Goal: Information Seeking & Learning: Learn about a topic

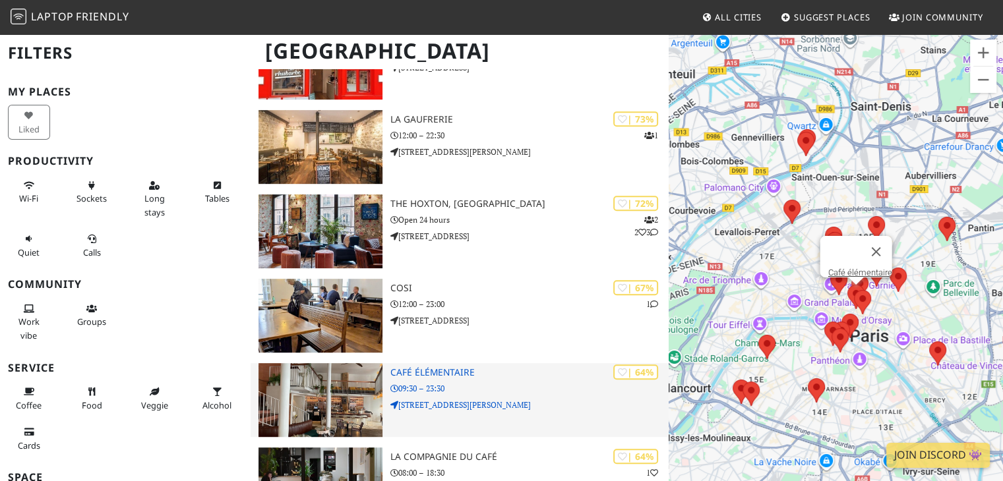
scroll to position [898, 0]
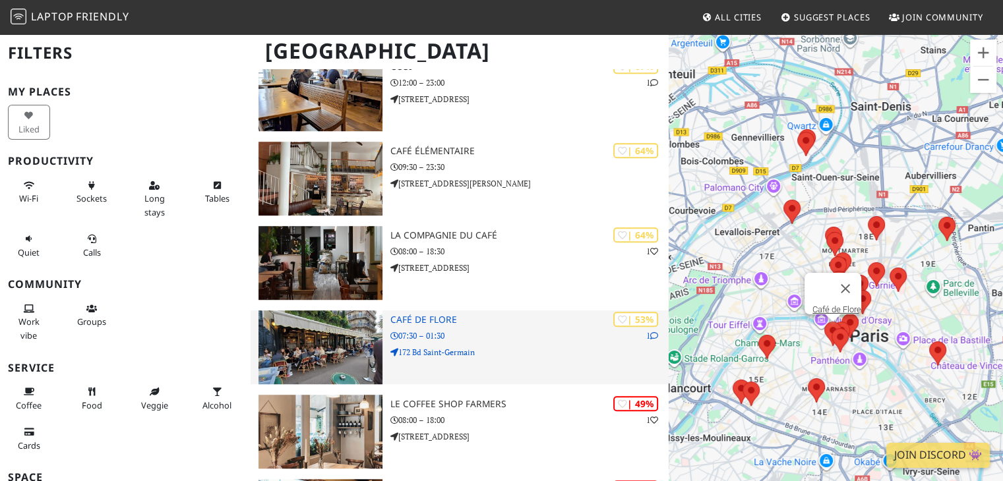
click at [525, 343] on div "| 53% 1 [GEOGRAPHIC_DATA] 07:30 – 01:30 172 Bd [GEOGRAPHIC_DATA]" at bounding box center [529, 347] width 279 height 74
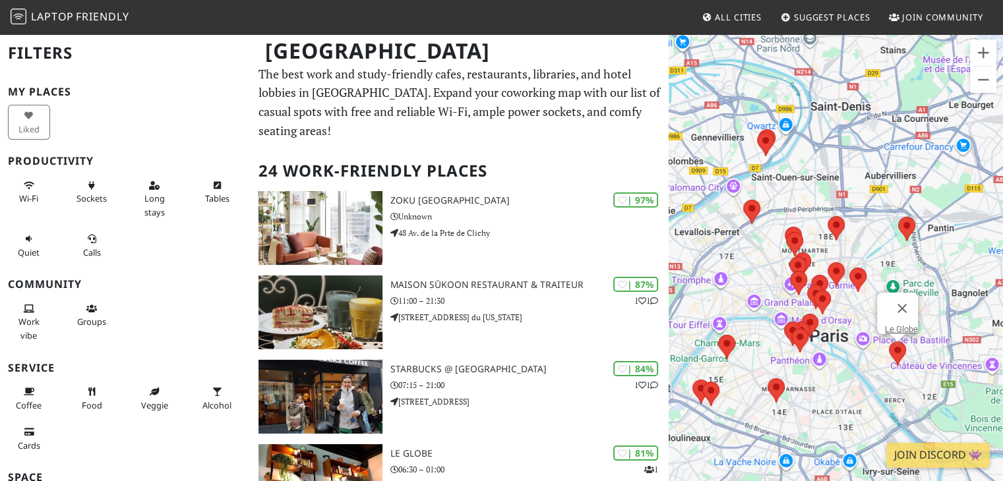
scroll to position [0, 0]
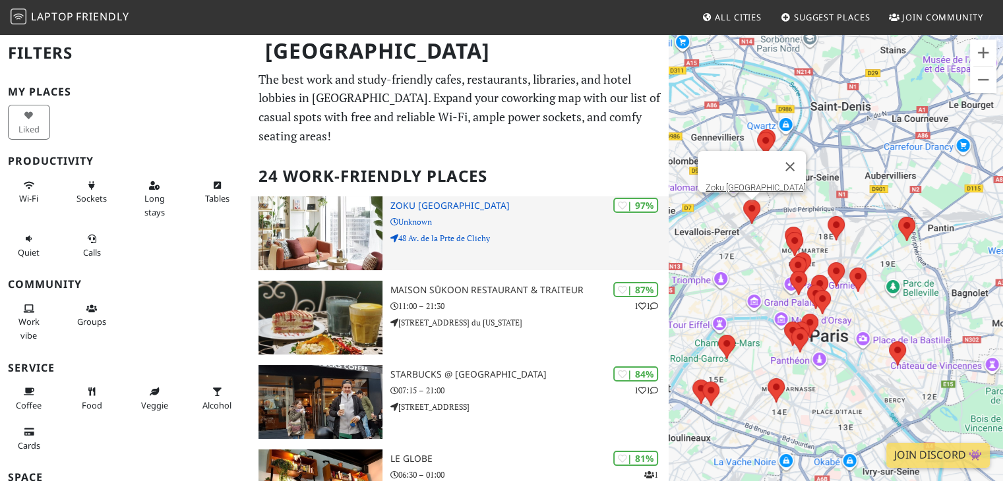
click at [535, 210] on div "| 97% Zoku [GEOGRAPHIC_DATA] Unknown [STREET_ADDRESS] de la Prte de Clichy" at bounding box center [529, 233] width 279 height 74
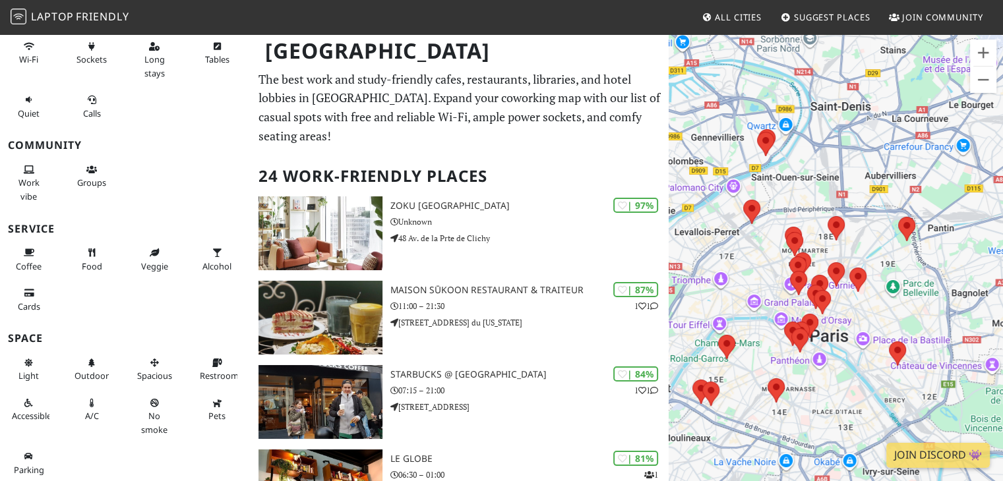
scroll to position [138, 0]
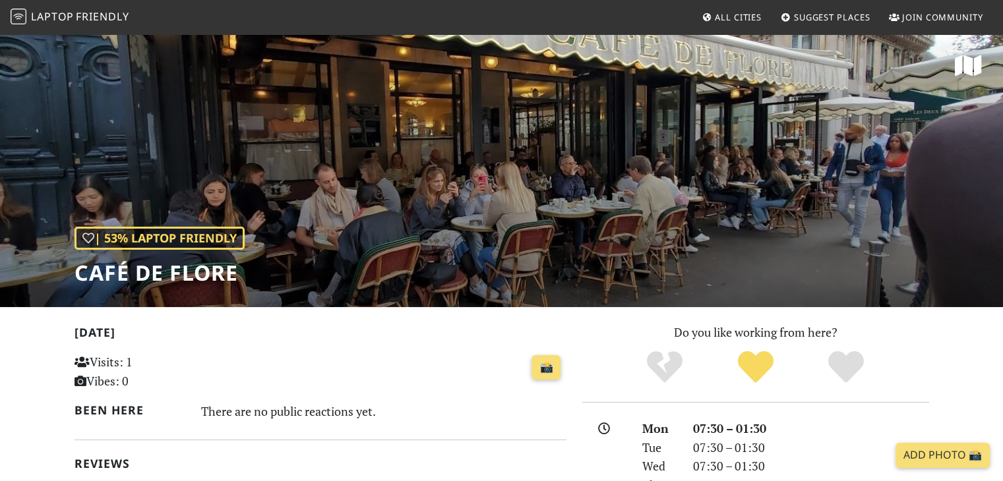
click at [525, 343] on h2 "[DATE]" at bounding box center [320, 335] width 492 height 19
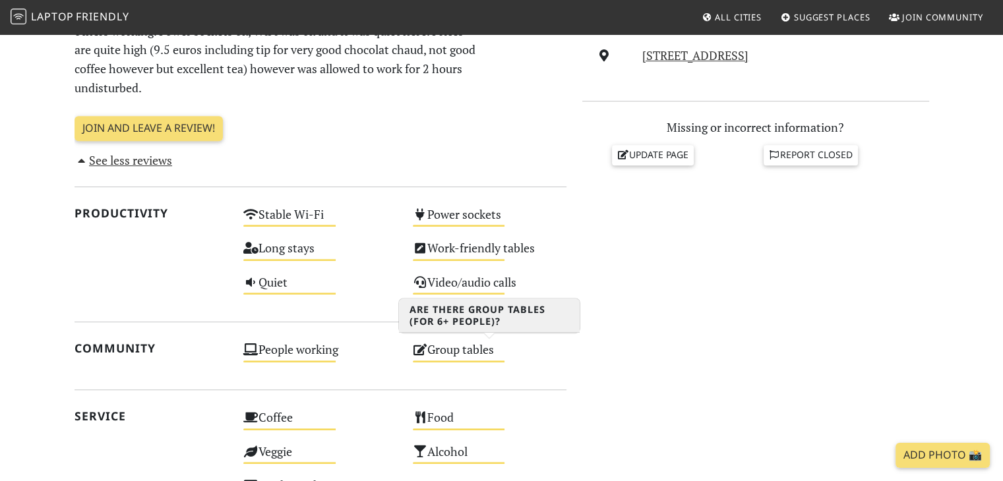
scroll to position [227, 0]
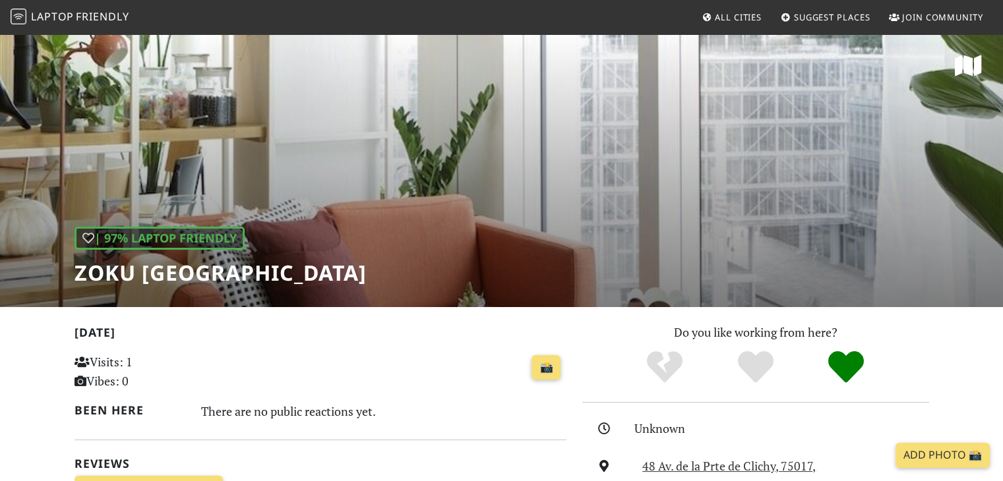
drag, startPoint x: 420, startPoint y: 212, endPoint x: 462, endPoint y: 206, distance: 42.5
click at [462, 206] on div "| 97% Laptop Friendly Zoku Paris" at bounding box center [501, 170] width 1003 height 274
